Goal: Navigation & Orientation: Find specific page/section

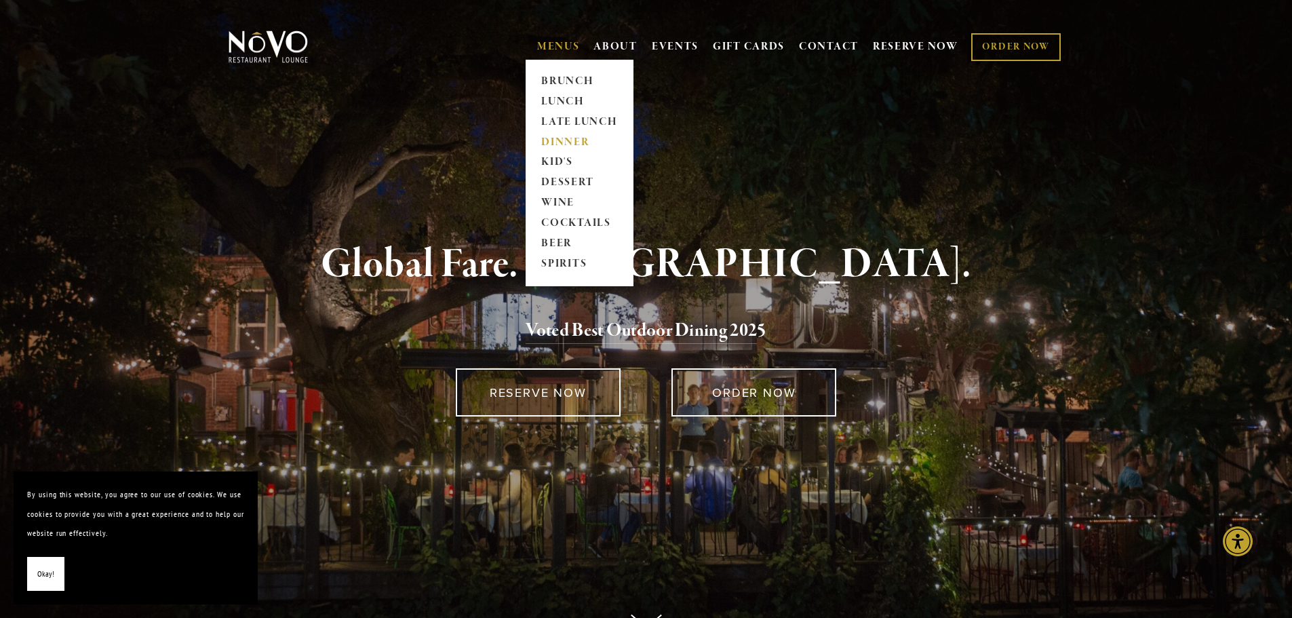
click at [552, 144] on link "DINNER" at bounding box center [579, 142] width 85 height 20
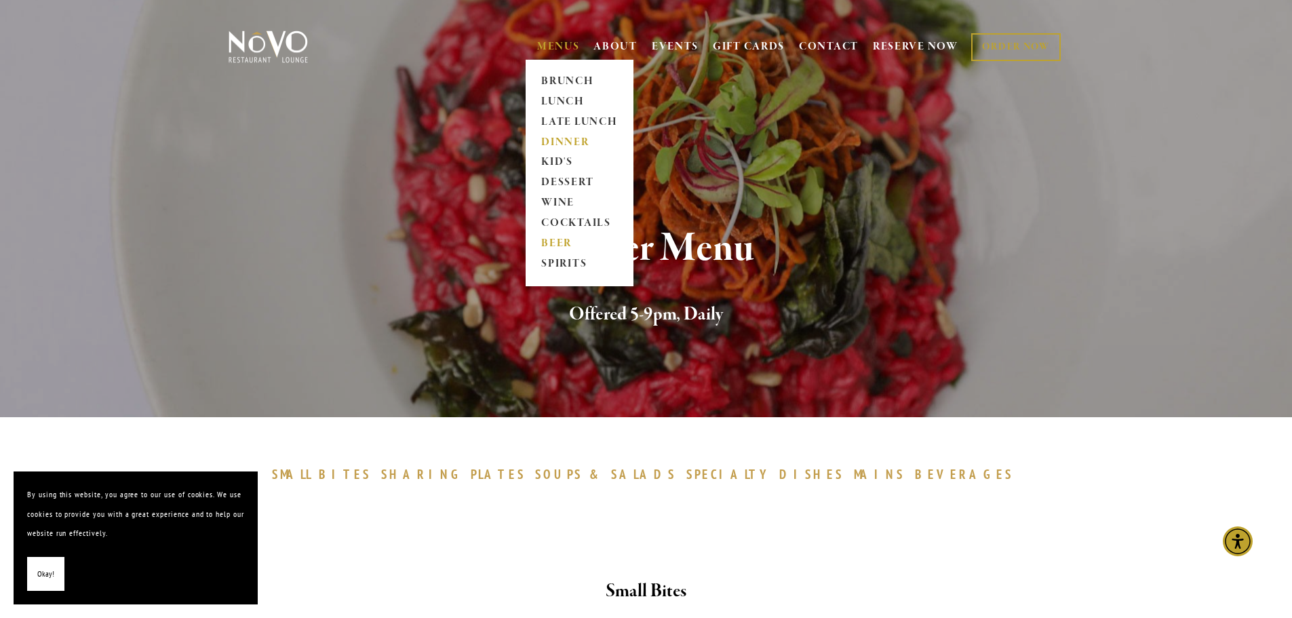
click at [548, 237] on link "BEER" at bounding box center [579, 244] width 85 height 20
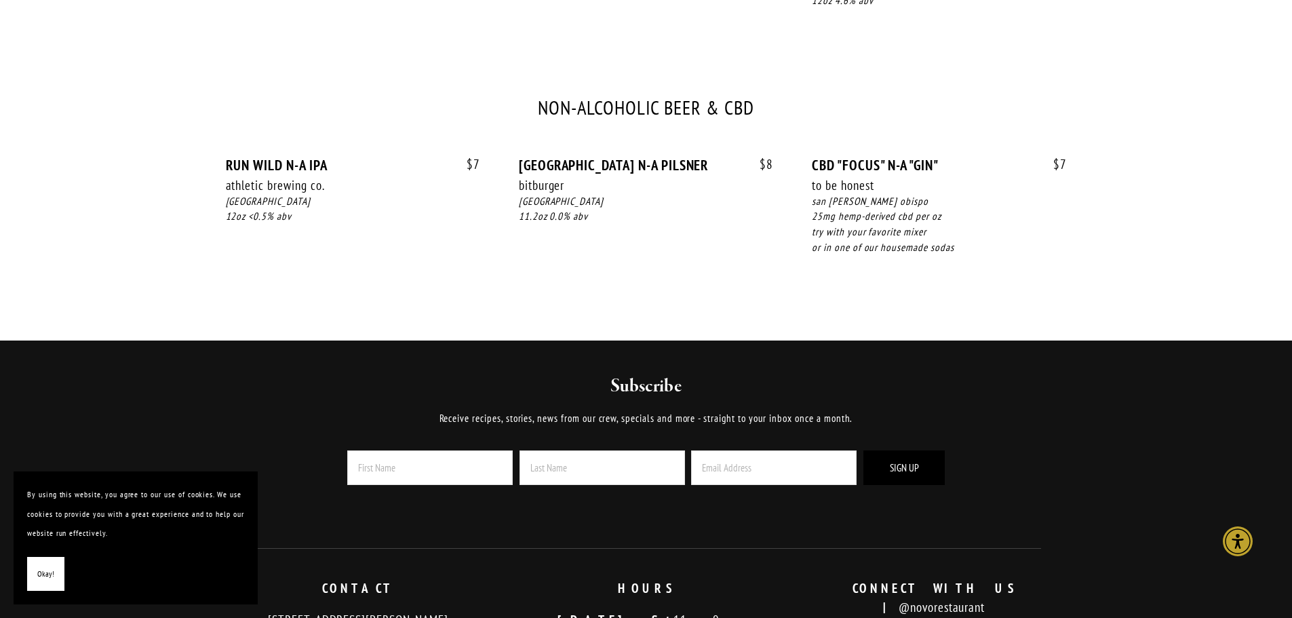
scroll to position [1695, 0]
